Goal: Task Accomplishment & Management: Use online tool/utility

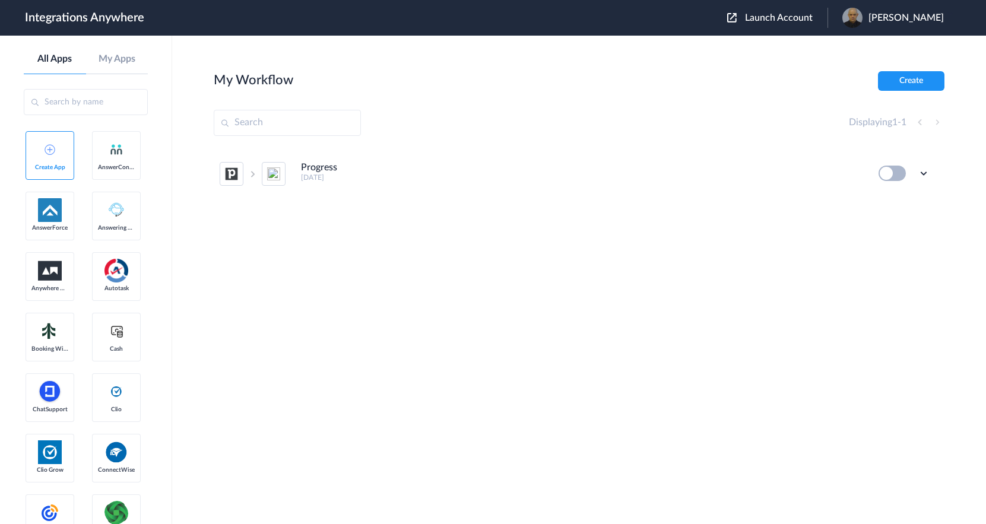
click at [82, 105] on input "text" at bounding box center [86, 102] width 124 height 26
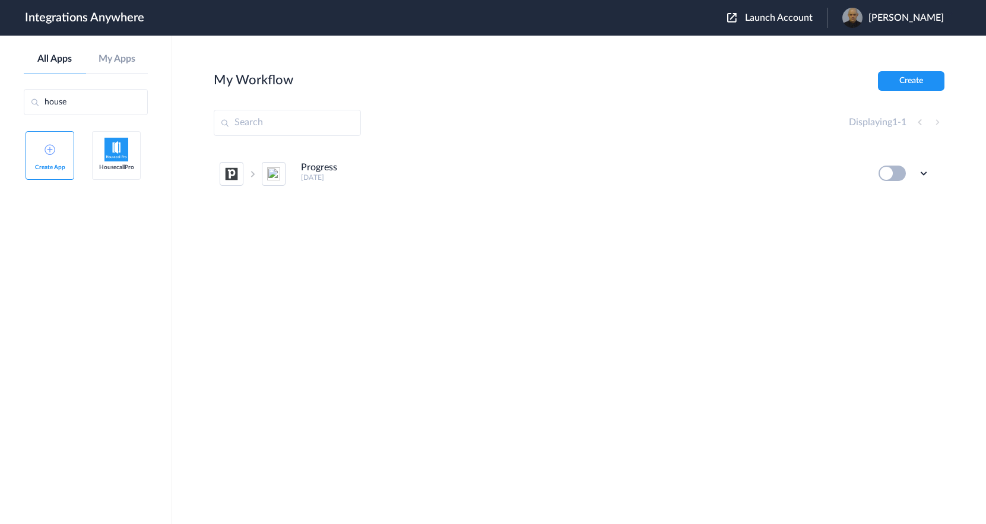
type input "house"
click at [118, 153] on img at bounding box center [117, 150] width 24 height 24
click at [280, 118] on input "text" at bounding box center [287, 123] width 147 height 26
paste input "6108807940"
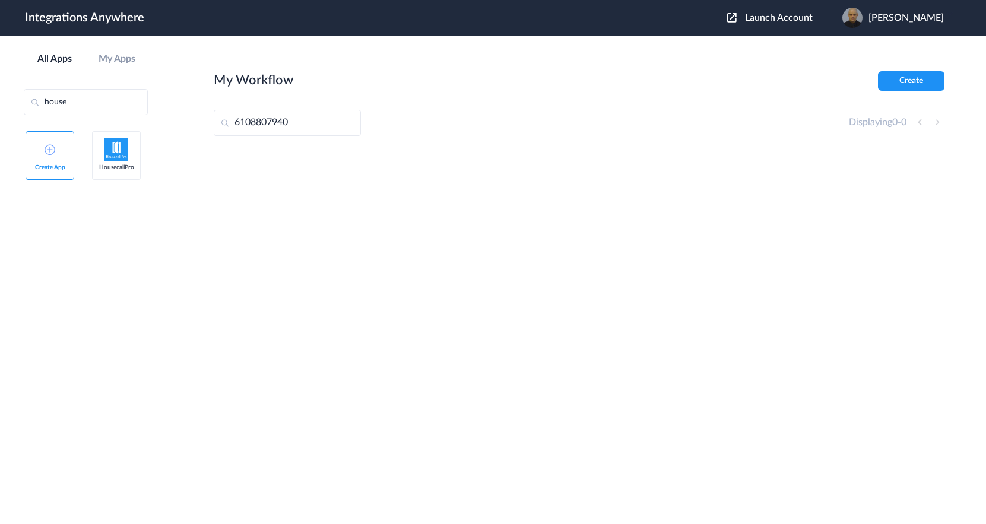
type input "6108807940"
click at [810, 16] on span "Launch Account" at bounding box center [779, 18] width 68 height 10
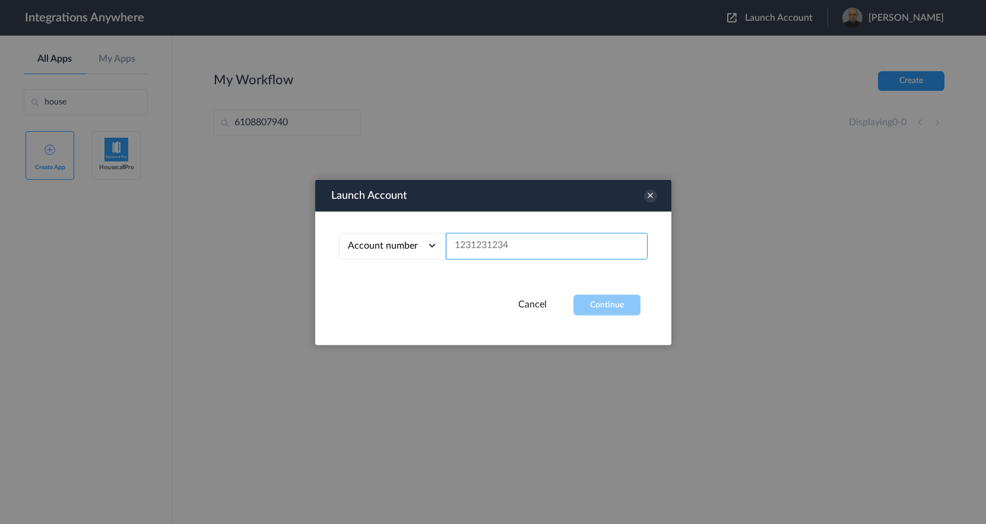
click at [500, 253] on input "text" at bounding box center [547, 246] width 202 height 27
paste input "6108807940"
type input "6108807940"
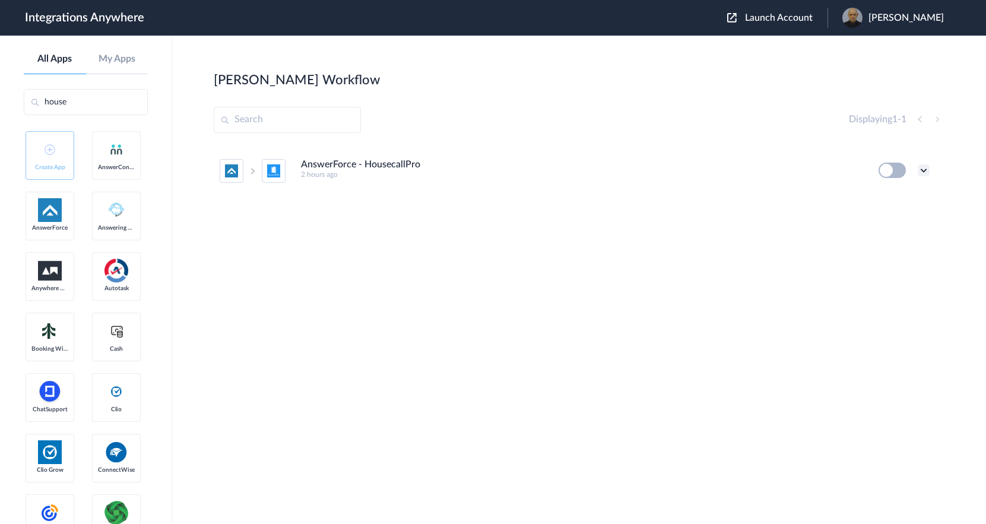
click at [922, 170] on icon at bounding box center [924, 170] width 12 height 12
click at [891, 201] on li "Edit" at bounding box center [891, 198] width 77 height 22
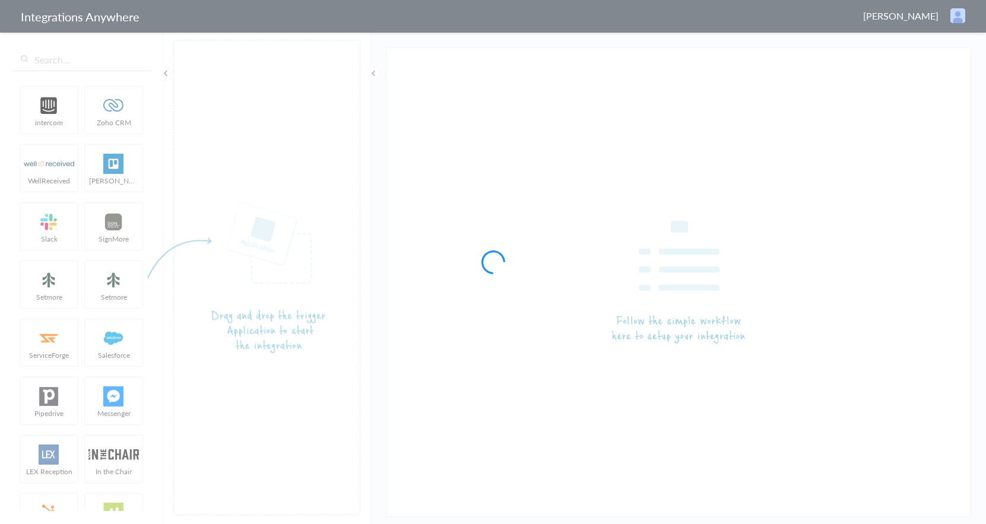
type input "AnswerForce - HousecallPro"
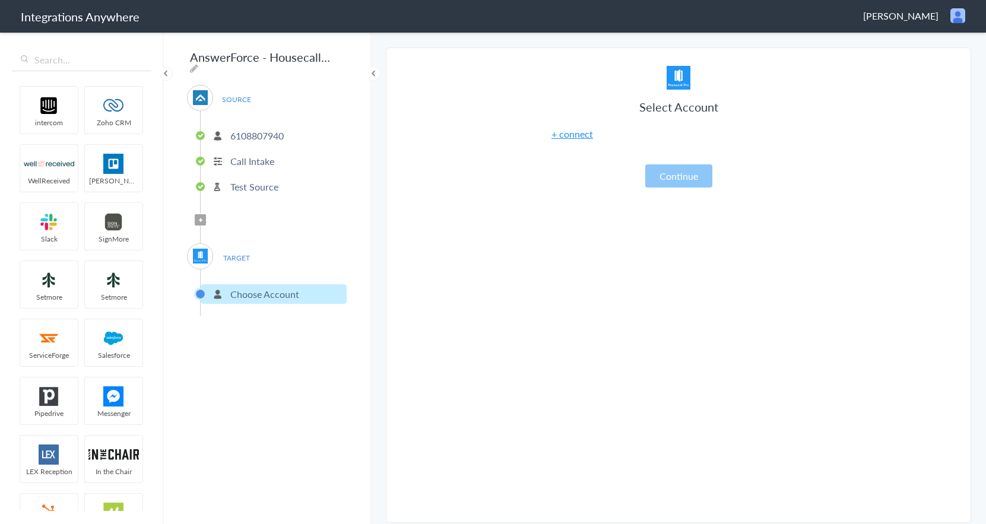
click at [255, 182] on p "Test Source" at bounding box center [254, 187] width 48 height 14
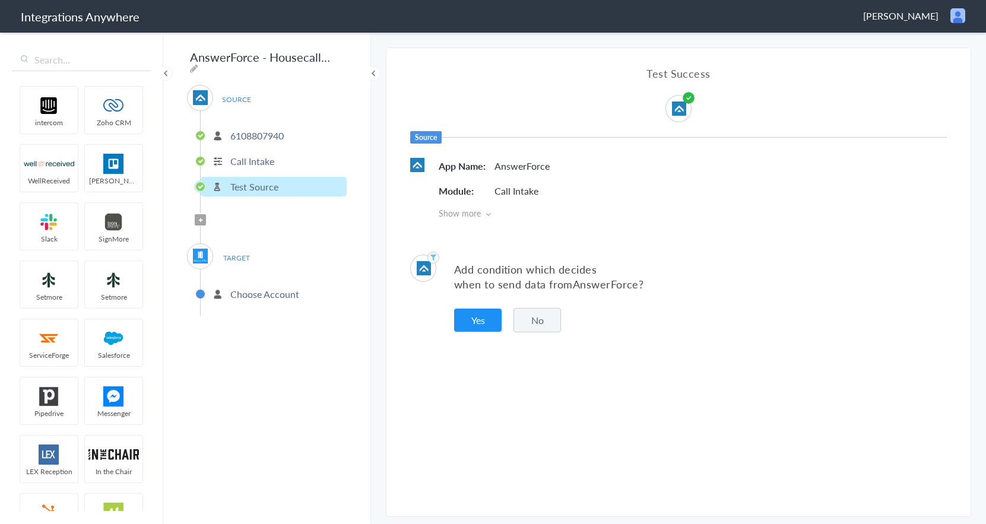
click at [259, 154] on p "Call Intake" at bounding box center [252, 161] width 44 height 14
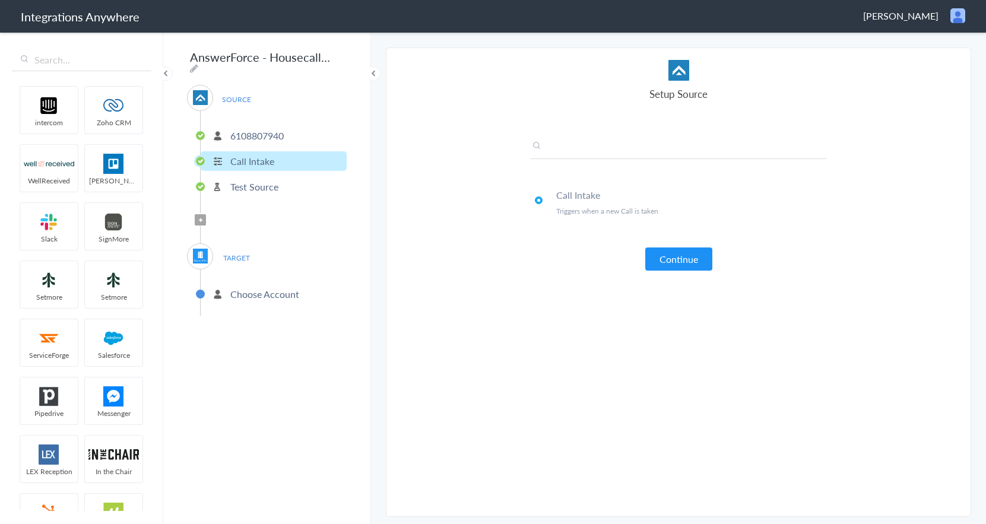
click at [646, 143] on input "text" at bounding box center [678, 150] width 297 height 20
click at [280, 131] on p "6108807940" at bounding box center [256, 136] width 53 height 14
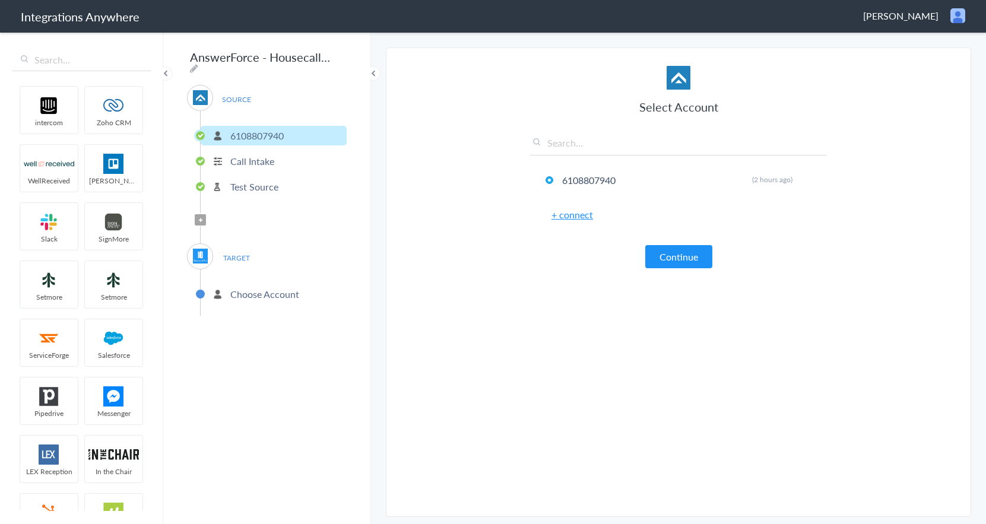
click at [579, 217] on link "+ connect" at bounding box center [573, 215] width 42 height 14
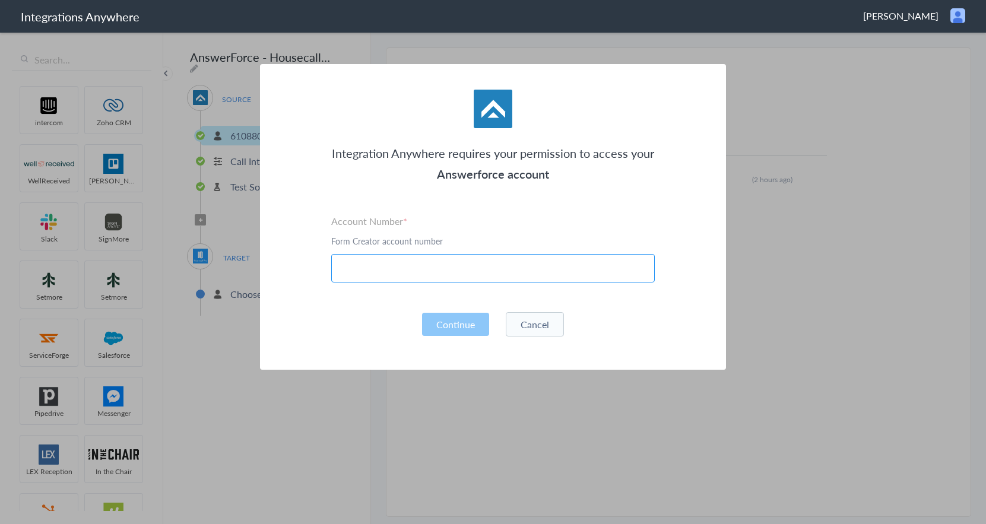
click at [461, 271] on input "text" at bounding box center [493, 268] width 324 height 29
paste input "6108807940"
type input "6108807940"
click at [458, 317] on button "Continue" at bounding box center [455, 324] width 67 height 23
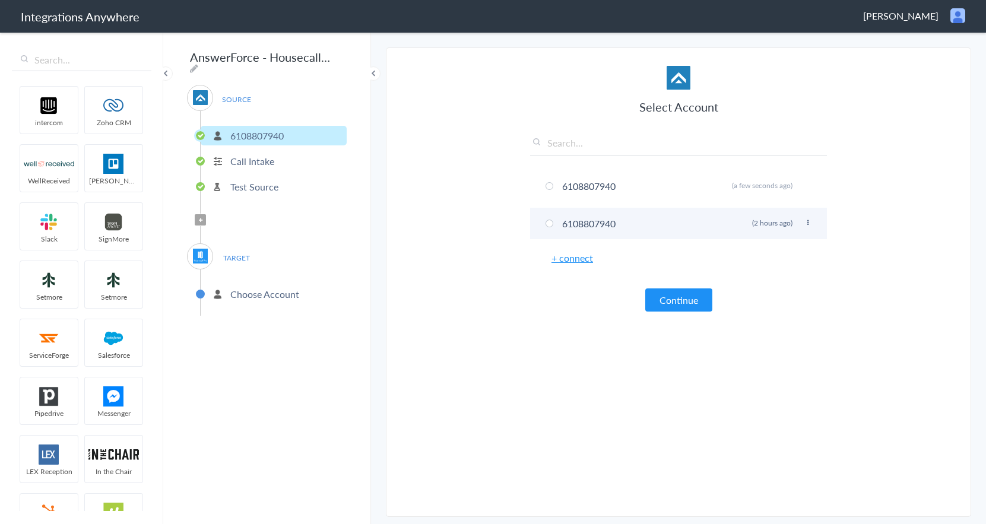
click at [546, 223] on span at bounding box center [550, 224] width 8 height 8
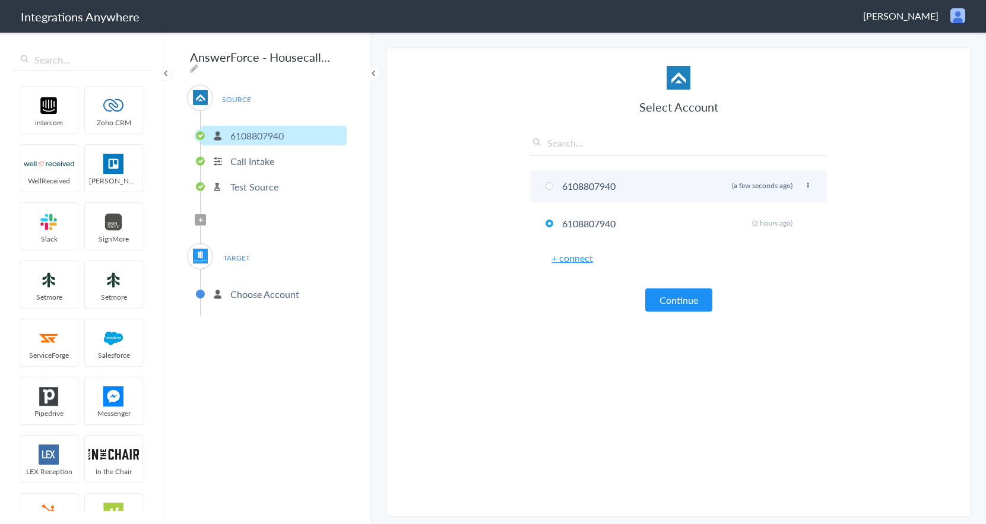
click at [550, 188] on span at bounding box center [550, 186] width 8 height 8
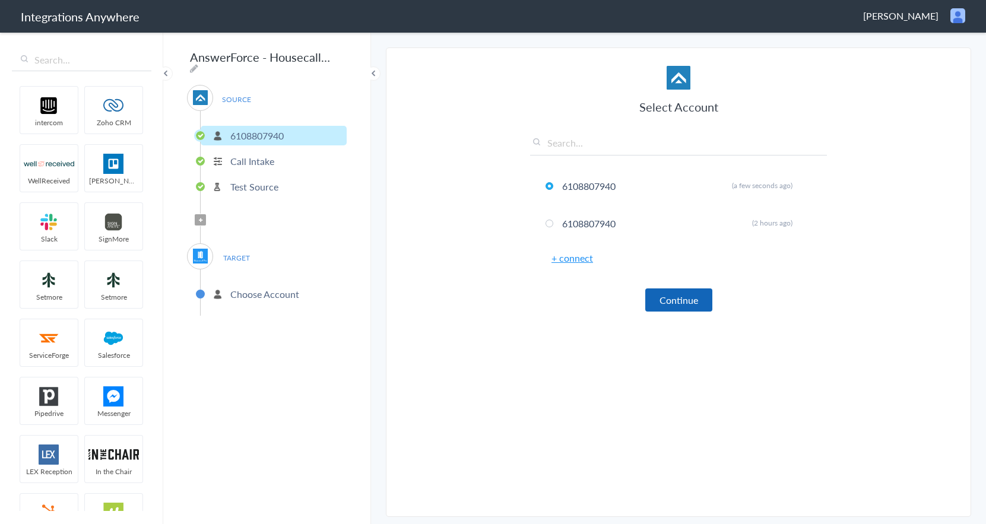
click at [687, 296] on button "Continue" at bounding box center [679, 300] width 67 height 23
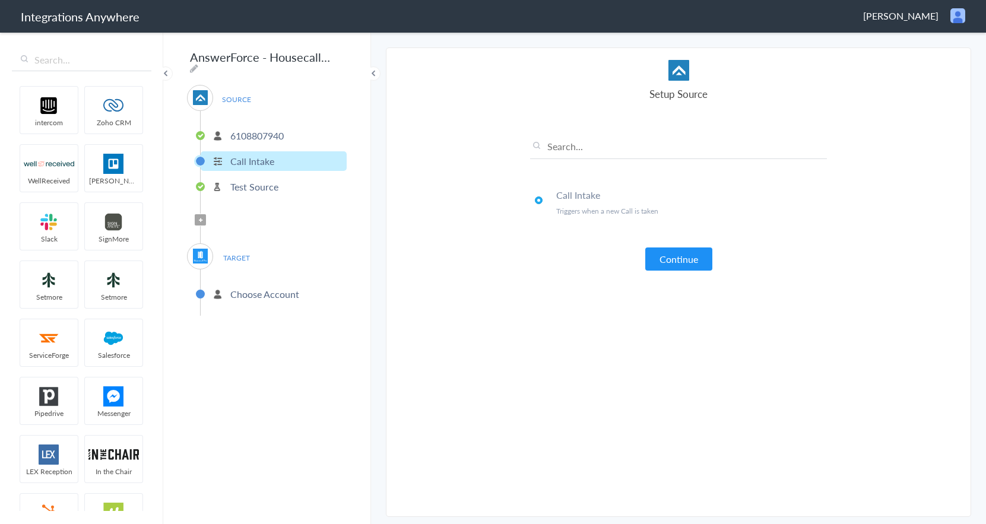
click at [261, 129] on p "6108807940" at bounding box center [256, 136] width 53 height 14
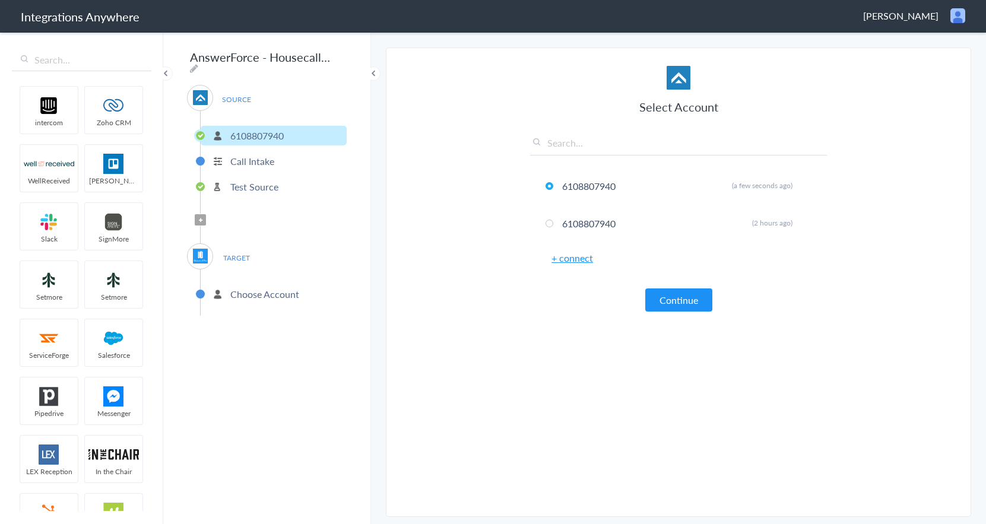
click at [265, 154] on p "Call Intake" at bounding box center [252, 161] width 44 height 14
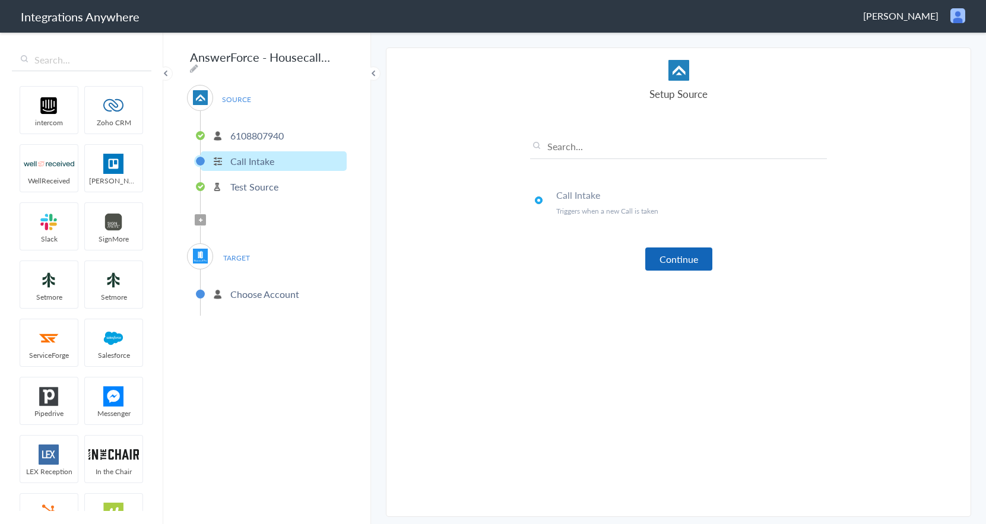
click at [685, 259] on button "Continue" at bounding box center [679, 259] width 67 height 23
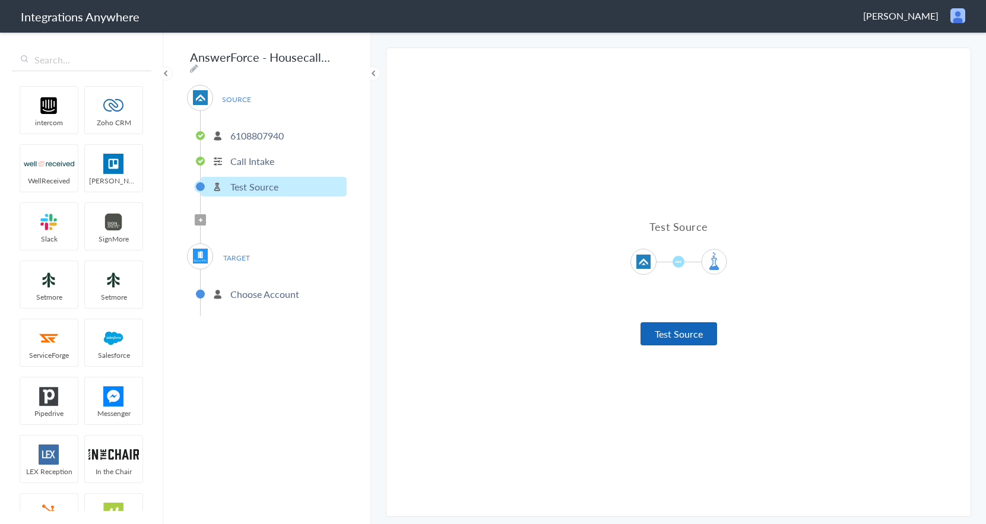
click at [694, 331] on button "Test Source" at bounding box center [679, 333] width 77 height 23
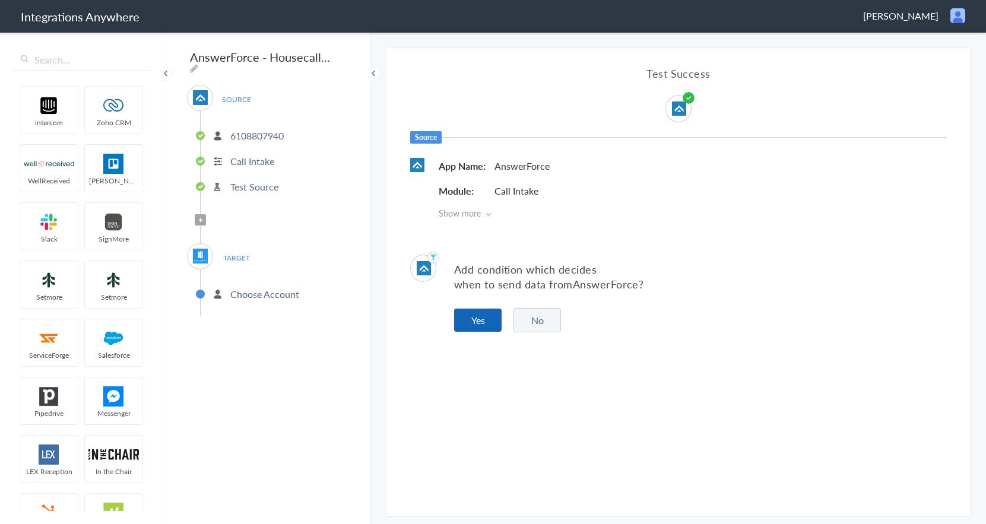
click at [475, 321] on button "Yes" at bounding box center [478, 320] width 48 height 23
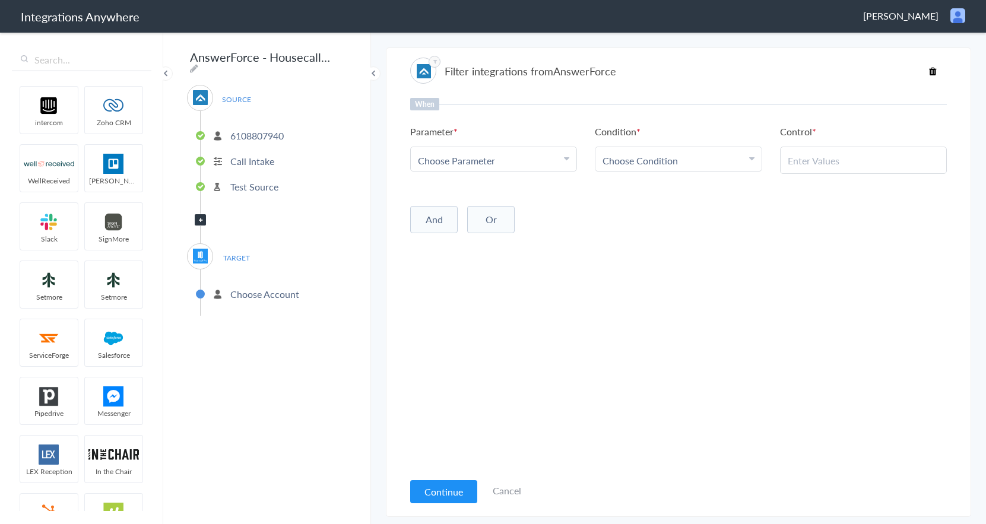
click at [550, 159] on div "Choose Parameter" at bounding box center [493, 161] width 151 height 14
